Goal: Navigation & Orientation: Find specific page/section

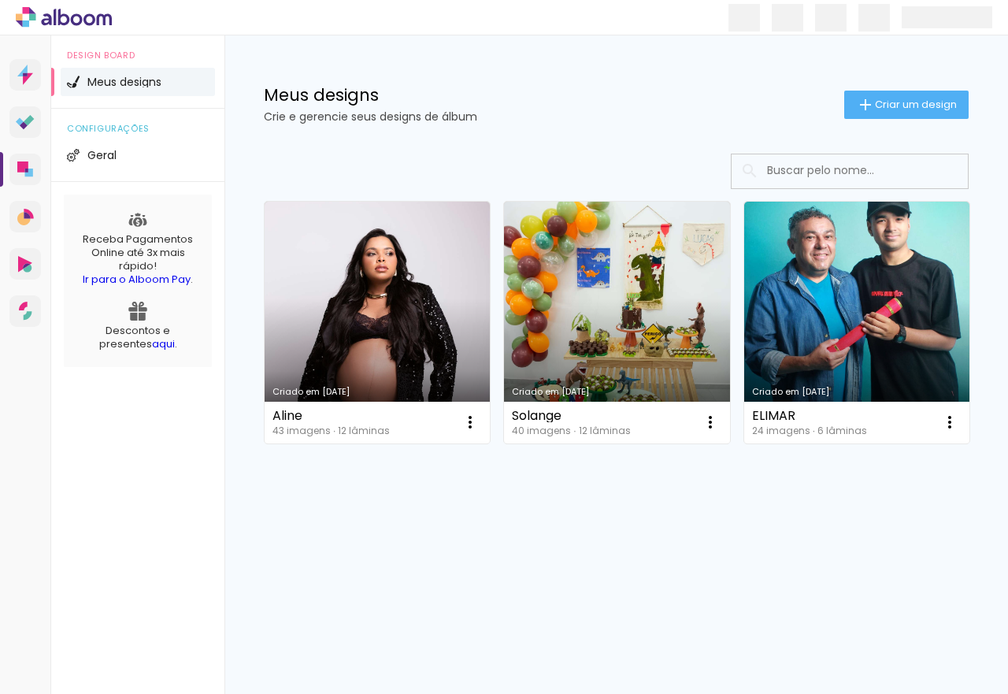
click at [80, 15] on icon at bounding box center [77, 19] width 12 height 12
